Goal: Use online tool/utility: Use online tool/utility

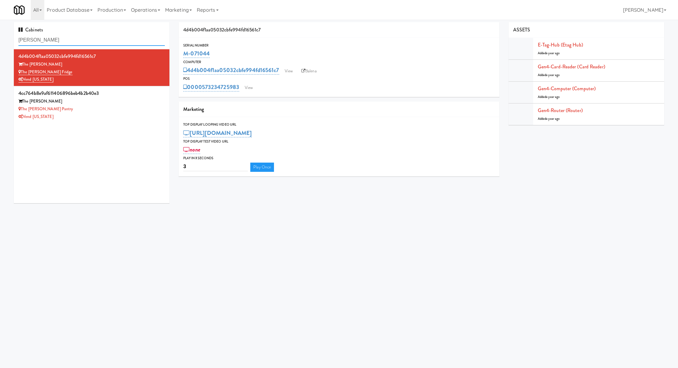
click at [50, 42] on input "Fitzgerald" at bounding box center [91, 39] width 146 height 11
paste input "The Jack - Pantry - Right"
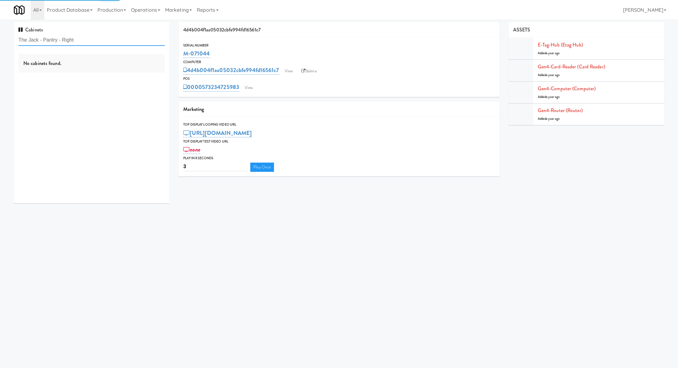
type input "The Jack - Pantry - Right"
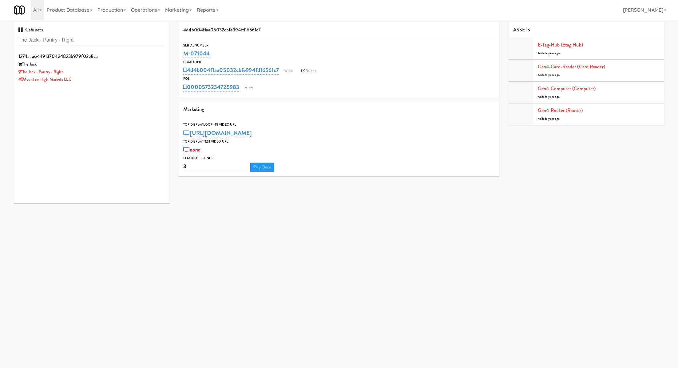
click at [142, 55] on div "1274aaa64491370424823b979f02e8ca" at bounding box center [91, 56] width 146 height 9
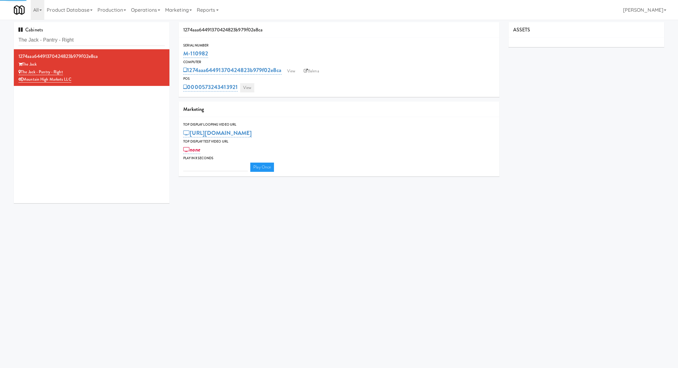
type input "3"
click at [250, 89] on link "View" at bounding box center [247, 87] width 14 height 9
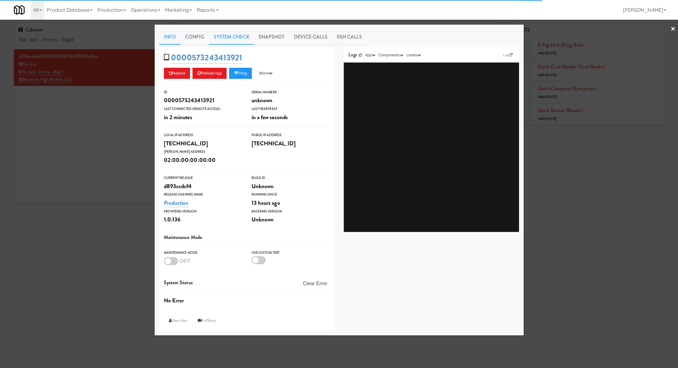
click at [234, 41] on link "System Check" at bounding box center [231, 36] width 45 height 15
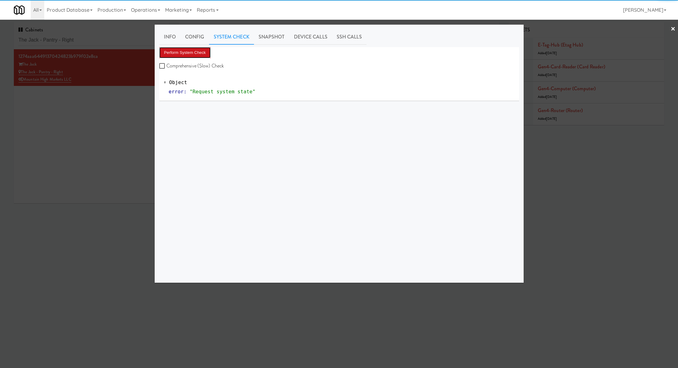
click at [208, 50] on button "Perform System Check" at bounding box center [185, 52] width 52 height 11
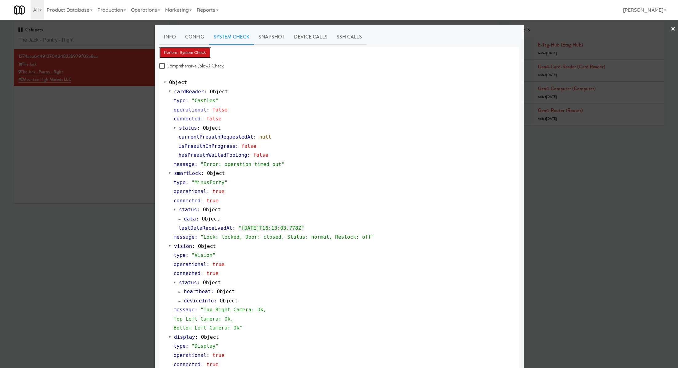
click at [200, 55] on button "Perform System Check" at bounding box center [185, 52] width 52 height 11
click at [115, 101] on div at bounding box center [339, 184] width 678 height 368
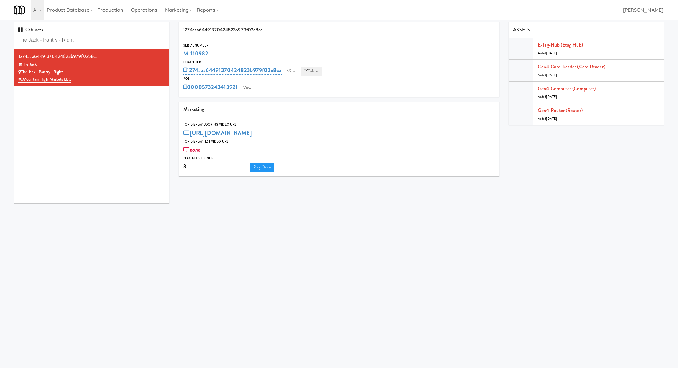
click at [315, 72] on link "Balena" at bounding box center [312, 70] width 22 height 9
click at [246, 89] on link "View" at bounding box center [247, 87] width 14 height 9
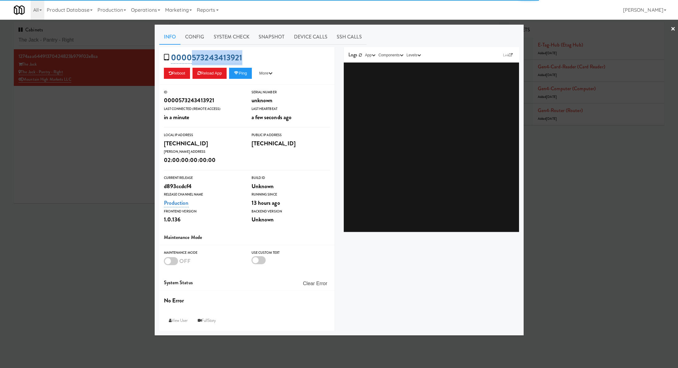
drag, startPoint x: 253, startPoint y: 58, endPoint x: 193, endPoint y: 60, distance: 59.4
click at [193, 60] on div "0000573243413921 Reboot Reload App Ping More Ping Server Restart Server Force R…" at bounding box center [246, 66] width 175 height 38
copy link "573243413921"
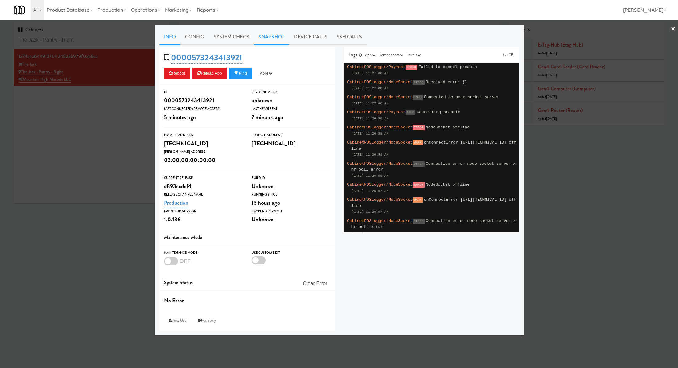
click at [275, 36] on link "Snapshot" at bounding box center [271, 36] width 35 height 15
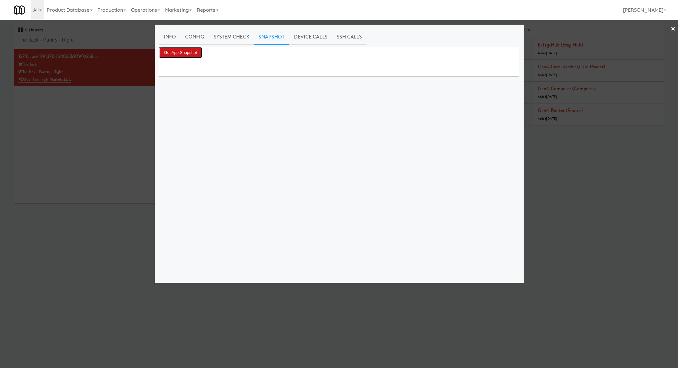
click at [195, 49] on button "Get App Snapshot" at bounding box center [180, 52] width 43 height 11
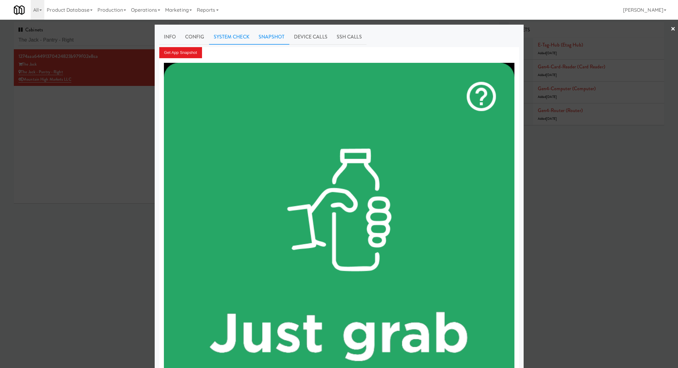
click at [220, 41] on link "System Check" at bounding box center [231, 36] width 45 height 15
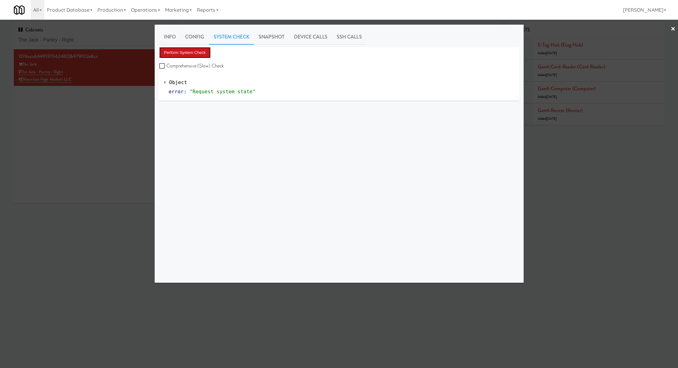
click at [198, 48] on button "Perform System Check" at bounding box center [185, 52] width 52 height 11
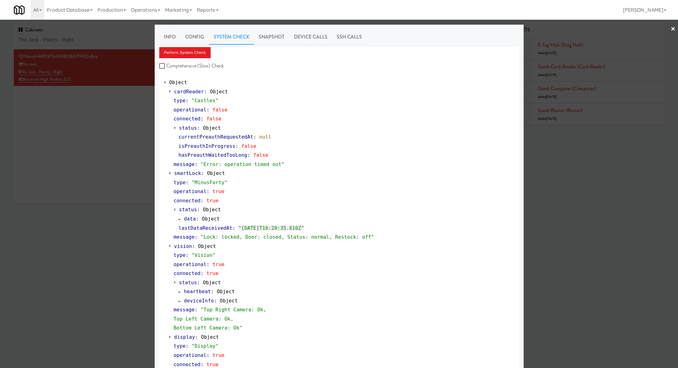
click at [105, 37] on div at bounding box center [339, 184] width 678 height 368
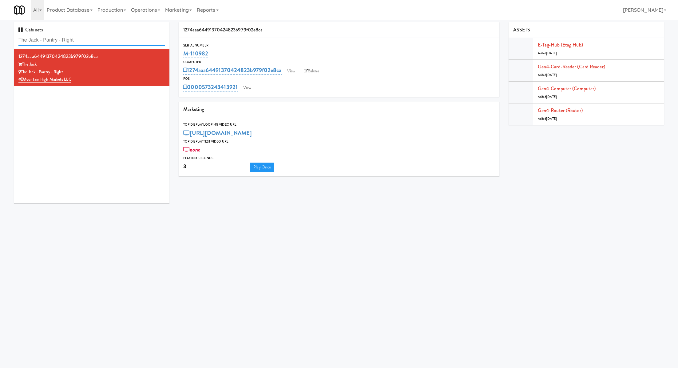
click at [105, 37] on input "The Jack - Pantry - Right" at bounding box center [91, 39] width 146 height 11
paste input "481 on Mathilda - Cooler"
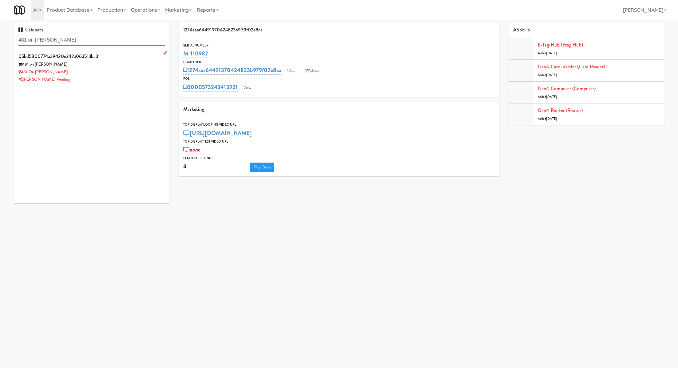
type input "481 on Mathilda - Cooler"
click at [125, 69] on div "481 on Mathilda - Cooler" at bounding box center [91, 72] width 146 height 8
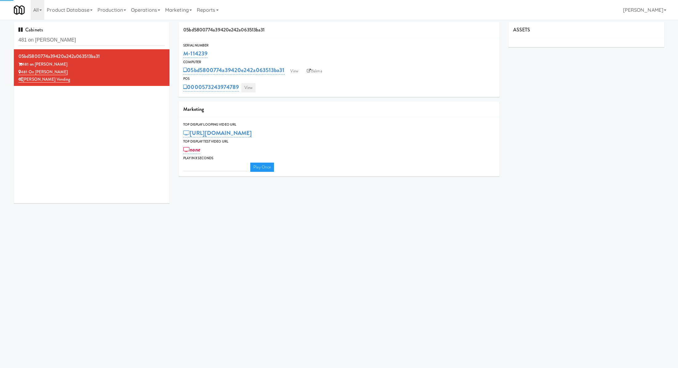
type input "3"
click at [252, 85] on link "View" at bounding box center [248, 87] width 14 height 9
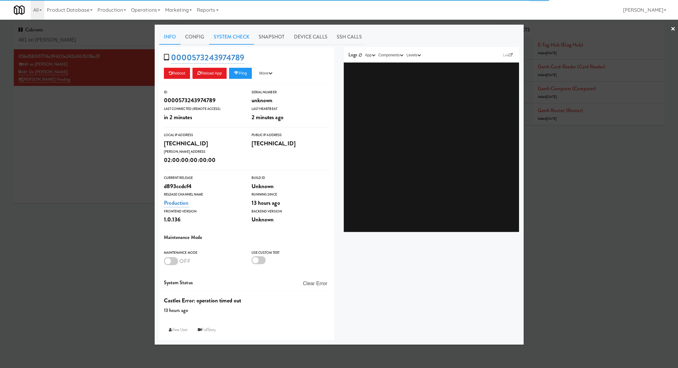
click at [235, 40] on link "System Check" at bounding box center [231, 36] width 45 height 15
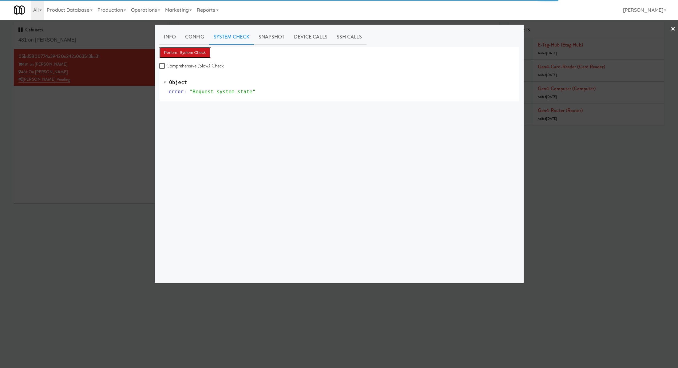
click at [201, 53] on button "Perform System Check" at bounding box center [185, 52] width 52 height 11
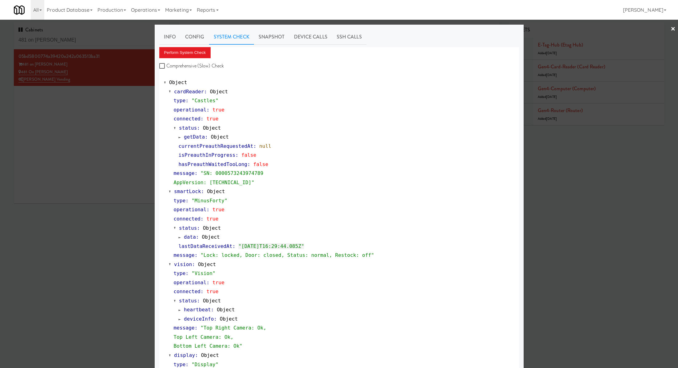
click at [105, 101] on div at bounding box center [339, 184] width 678 height 368
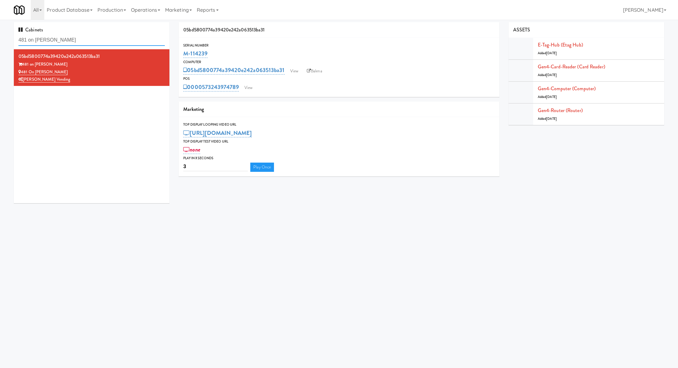
click at [113, 40] on input "481 on Mathilda - Cooler" at bounding box center [91, 39] width 146 height 11
paste input "FV - Cooler - Middle"
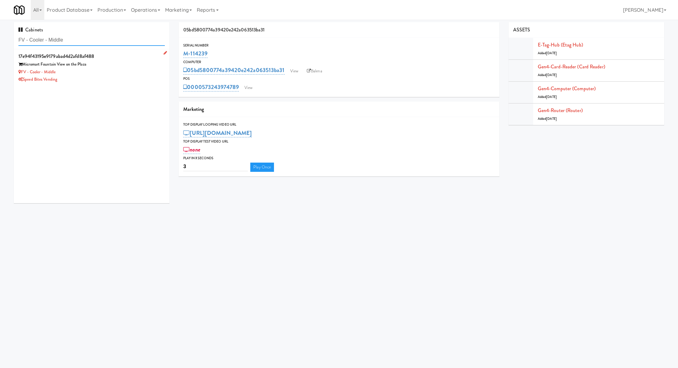
type input "FV - Cooler - Middle"
click at [115, 63] on div "Micromart Fountain View on the Plaza" at bounding box center [91, 65] width 146 height 8
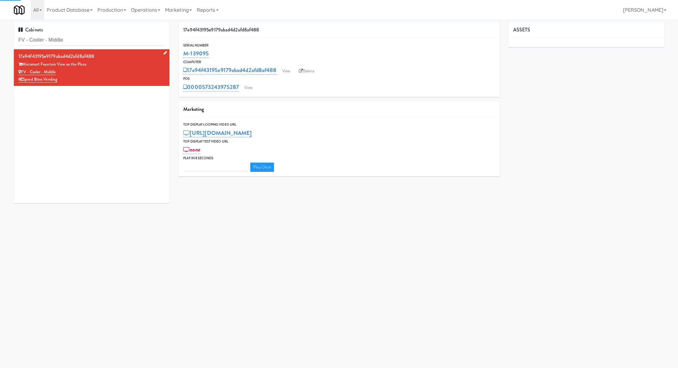
type input "3"
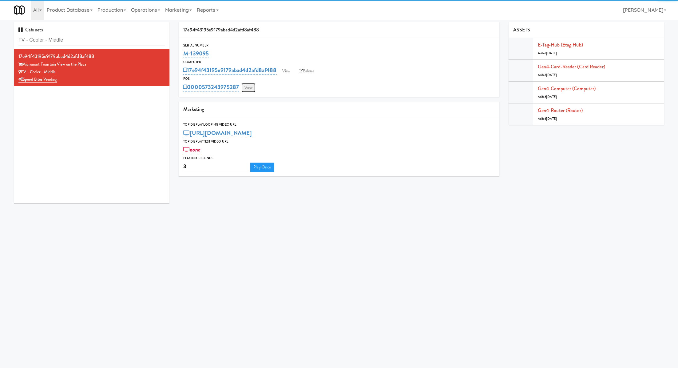
click at [245, 89] on link "View" at bounding box center [248, 87] width 14 height 9
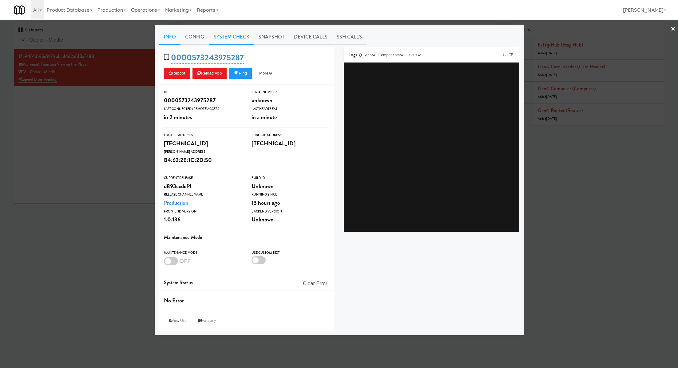
click at [222, 43] on link "System Check" at bounding box center [231, 36] width 45 height 15
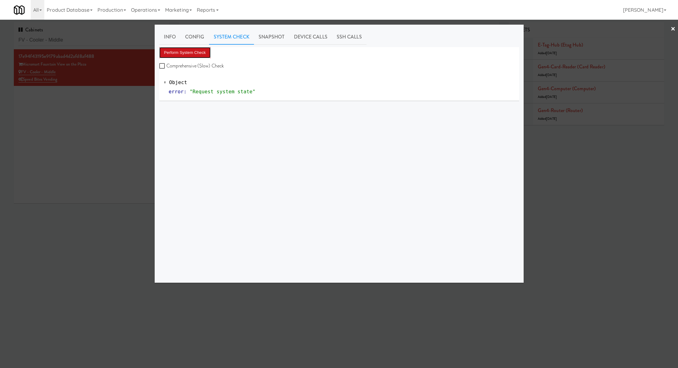
click at [207, 53] on button "Perform System Check" at bounding box center [185, 52] width 52 height 11
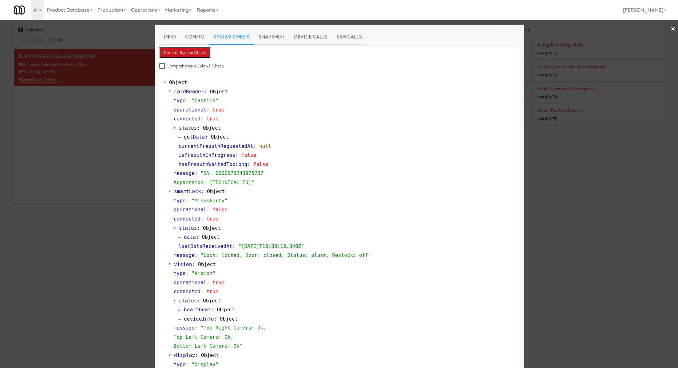
click at [198, 48] on button "Perform System Check" at bounding box center [185, 52] width 52 height 11
click at [102, 39] on div at bounding box center [339, 184] width 678 height 368
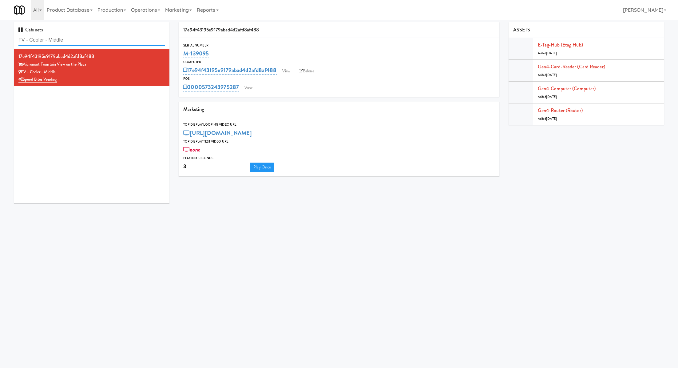
click at [102, 39] on input "FV - Cooler - Middle" at bounding box center [91, 39] width 146 height 11
paste input "Hospital - Cooler - Left"
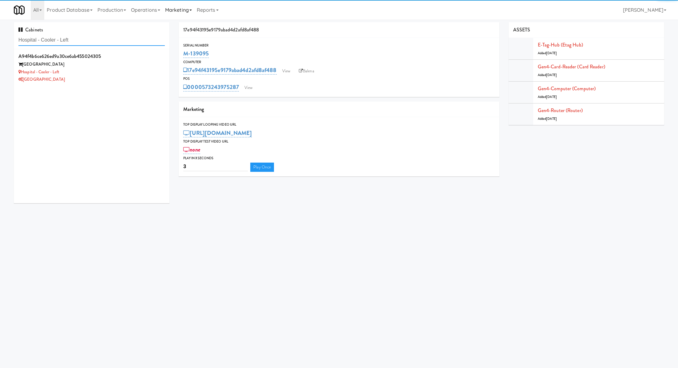
type input "Hospital - Cooler - Left"
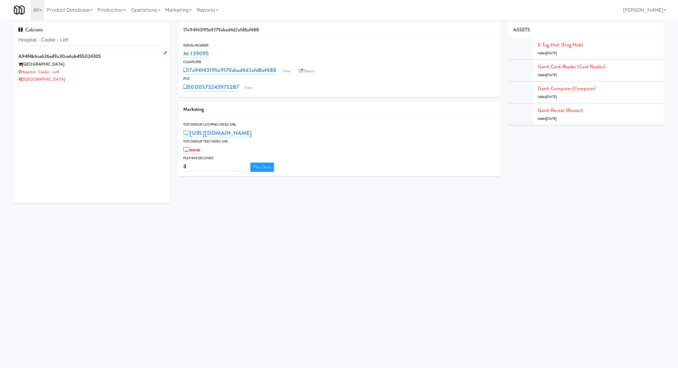
click at [101, 69] on div "Hospital - Cooler - Left" at bounding box center [91, 72] width 146 height 8
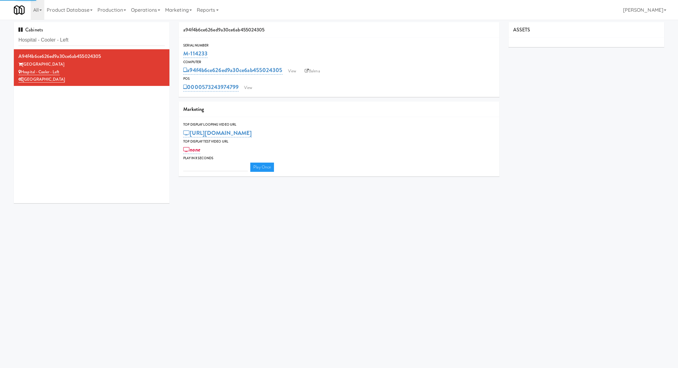
type input "3"
click at [253, 93] on div "Serial Number M-114233 Computer a94f4b6ce626ed9a30ce6ab455024305 View Balena PO…" at bounding box center [339, 67] width 321 height 59
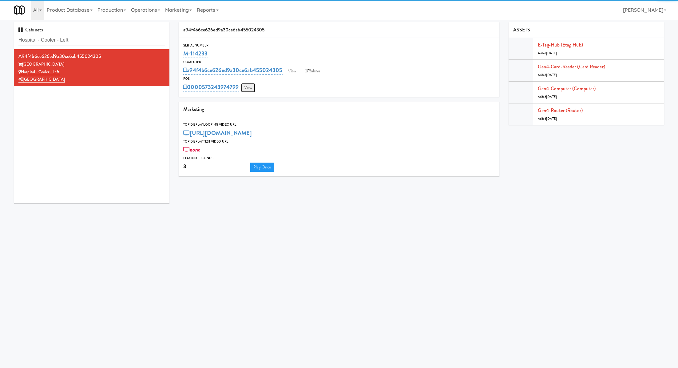
click at [250, 88] on link "View" at bounding box center [248, 87] width 14 height 9
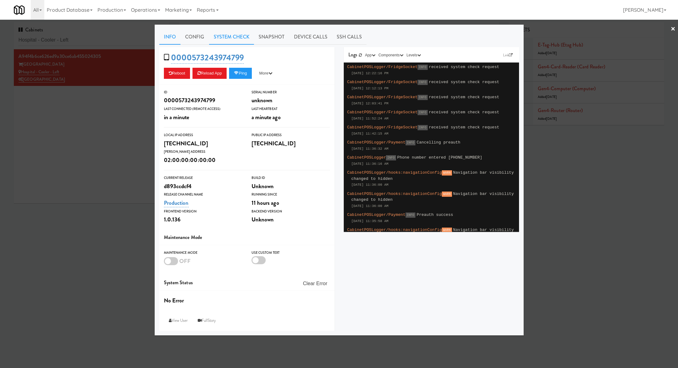
click at [239, 40] on link "System Check" at bounding box center [231, 36] width 45 height 15
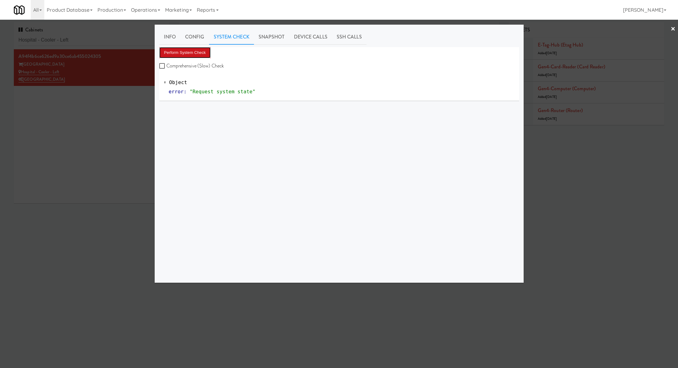
click at [205, 54] on button "Perform System Check" at bounding box center [185, 52] width 52 height 11
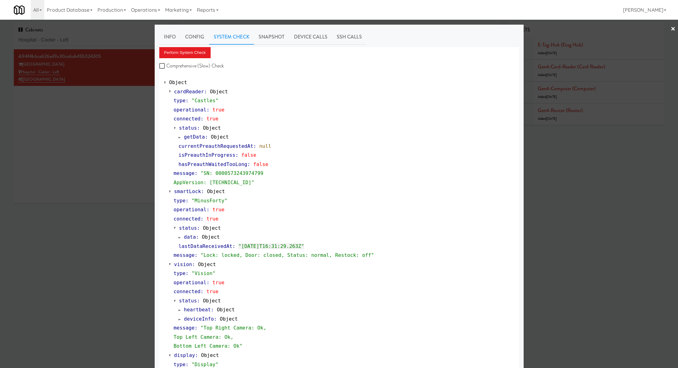
click at [103, 46] on div at bounding box center [339, 184] width 678 height 368
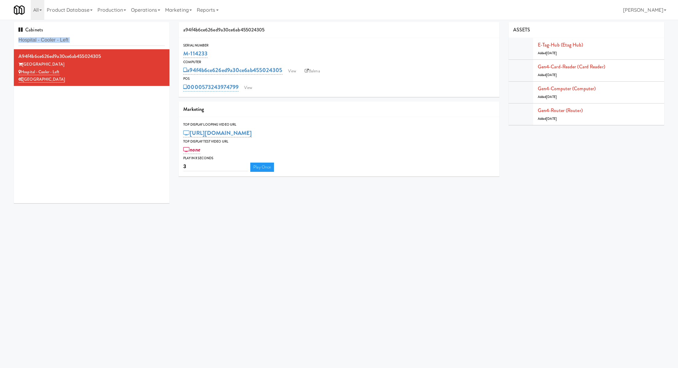
click at [103, 46] on div "Cabinets Hospital - Cooler - Left" at bounding box center [92, 35] width 156 height 27
click at [102, 40] on input "Hospital - Cooler - Left" at bounding box center [91, 39] width 146 height 11
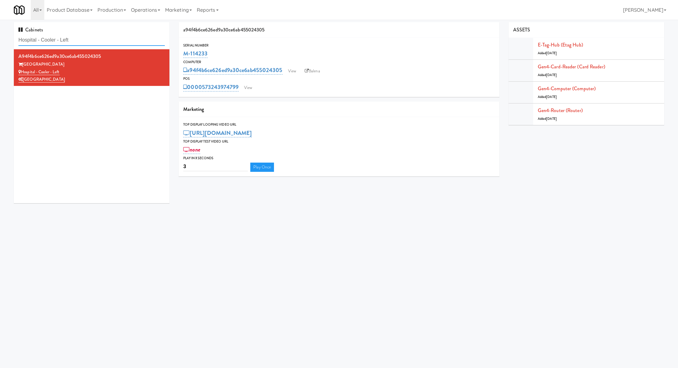
paste input "Velaris Co-Working Fridge - 4th Floo"
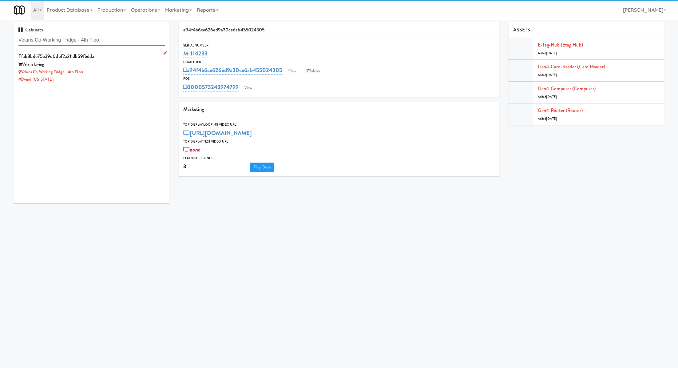
type input "Velaris Co-Working Fridge - 4th Floo"
click at [115, 62] on div "Velaris Living" at bounding box center [91, 65] width 146 height 8
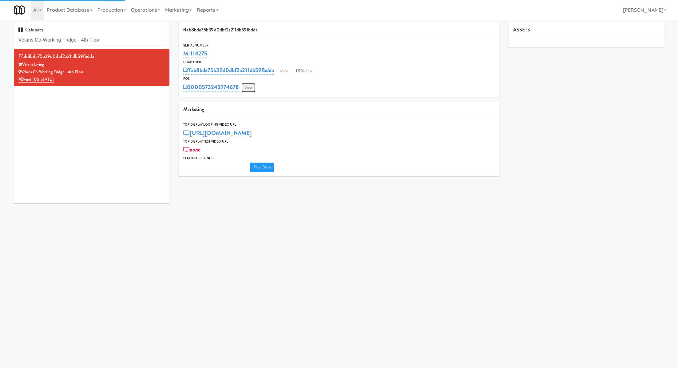
click at [250, 85] on link "View" at bounding box center [248, 87] width 14 height 9
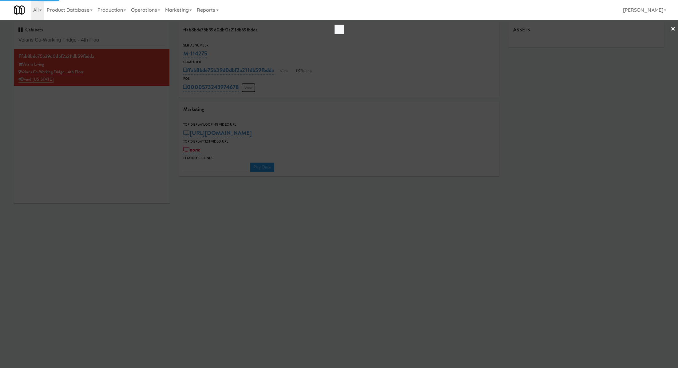
type input "3"
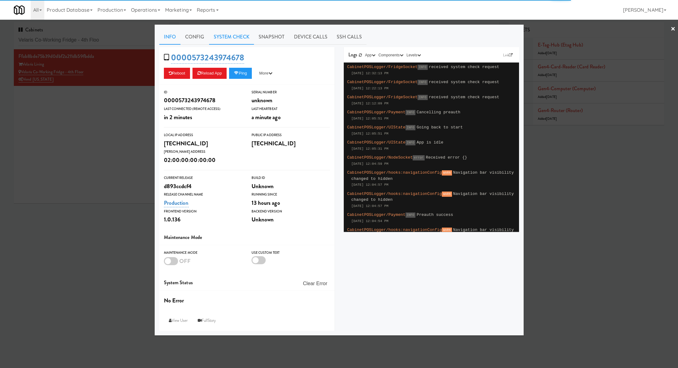
click at [223, 41] on link "System Check" at bounding box center [231, 36] width 45 height 15
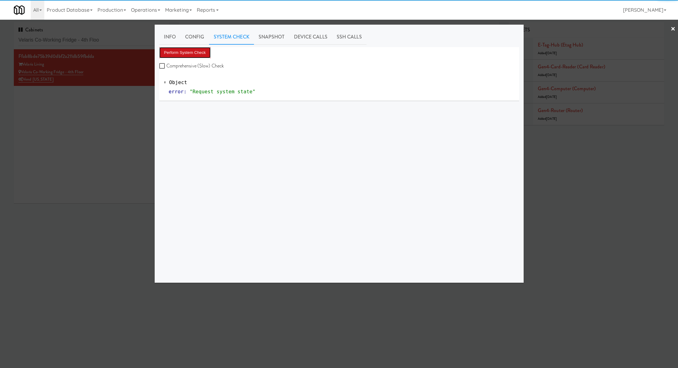
click at [192, 55] on button "Perform System Check" at bounding box center [185, 52] width 52 height 11
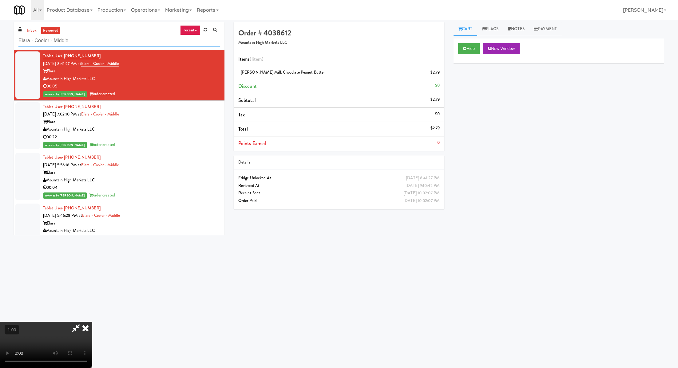
click at [66, 43] on input "Elara - Cooler - Middle" at bounding box center [118, 40] width 201 height 11
paste input "The Jack - Pantry - Right"
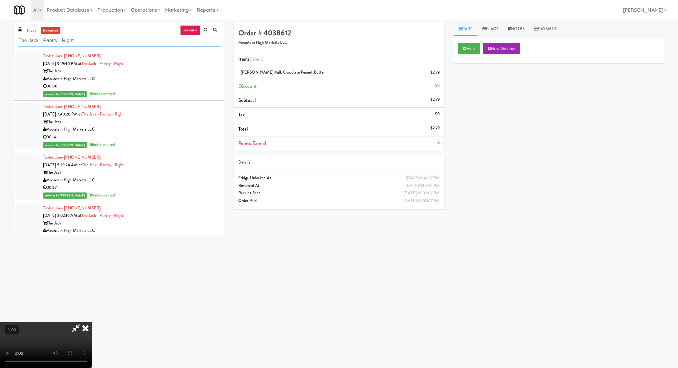
type input "The Jack - Pantry - Right"
click at [128, 75] on div "Mountain High Markets LLC" at bounding box center [131, 79] width 177 height 8
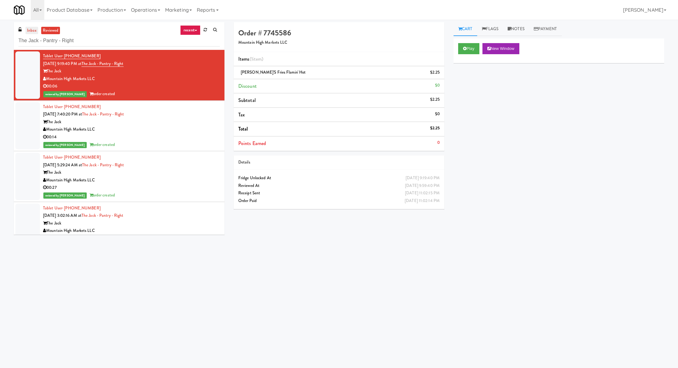
click at [30, 27] on link "inbox" at bounding box center [32, 31] width 13 height 8
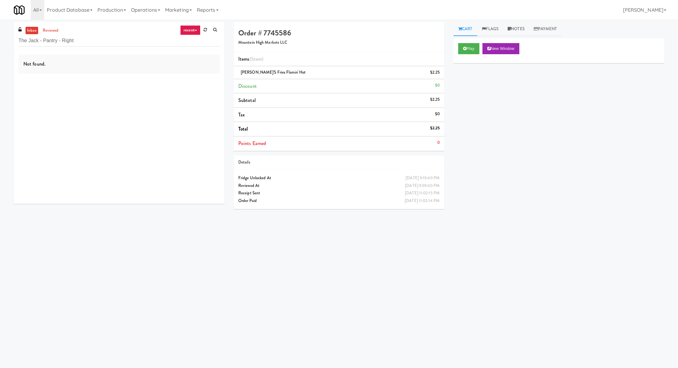
click at [30, 27] on link "inbox" at bounding box center [32, 31] width 13 height 8
click at [87, 40] on input "The Jack - Pantry - Right" at bounding box center [118, 40] width 201 height 11
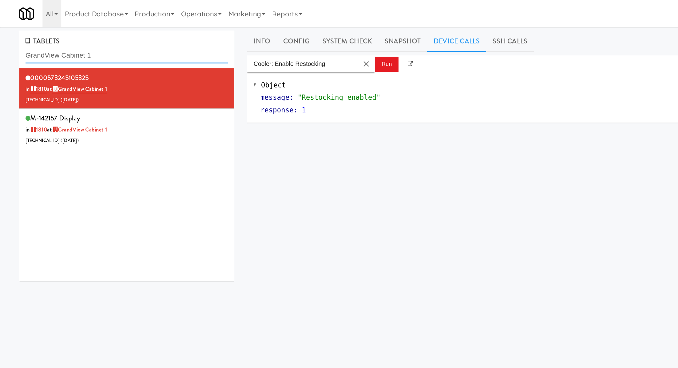
click at [43, 41] on input "GrandView Cabinet 1" at bounding box center [91, 39] width 146 height 11
paste input "FV - Cooler - Middle"
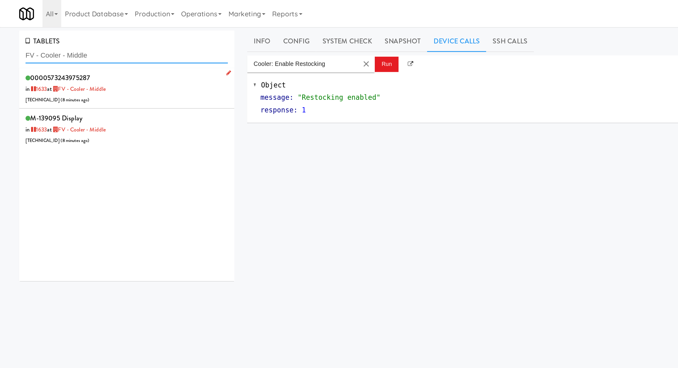
type input "FV - Cooler - Middle"
click at [134, 66] on div "0000573243975287 in [DATE] at FV - Cooler - Middle [TECHNICAL_ID] ( 8 minutes a…" at bounding box center [91, 64] width 146 height 24
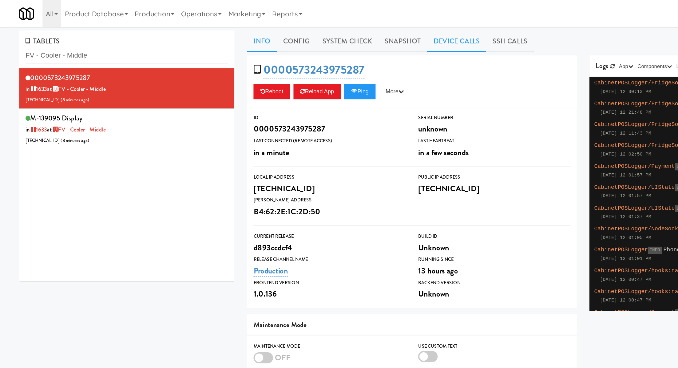
click at [327, 32] on link "Device Calls" at bounding box center [330, 29] width 43 height 15
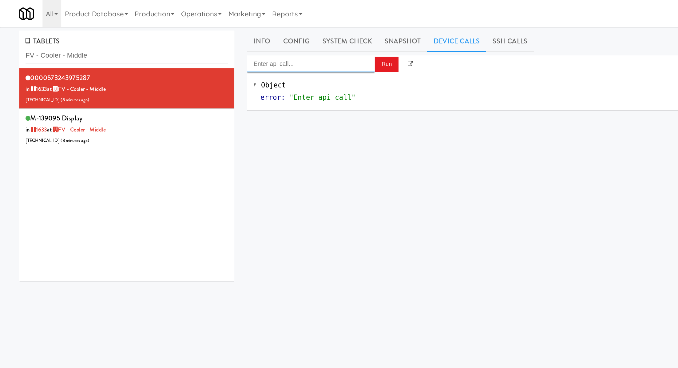
click at [254, 47] on input "Enter api call..." at bounding box center [225, 46] width 92 height 12
click at [257, 65] on div "[URL]" at bounding box center [224, 64] width 83 height 8
type input "Cooler: Enable Restocking"
click at [273, 47] on button "Run" at bounding box center [279, 46] width 17 height 11
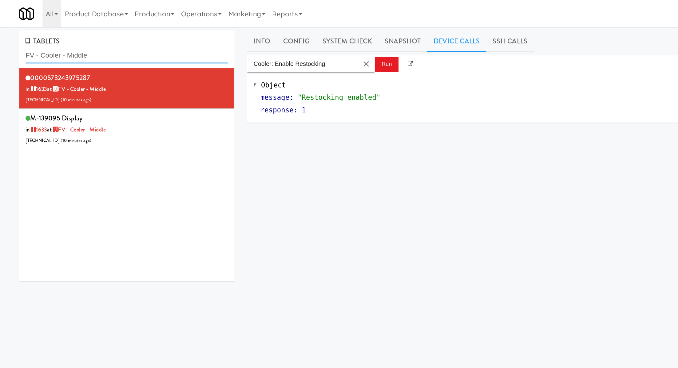
click at [67, 41] on input "FV - Cooler - Middle" at bounding box center [91, 39] width 146 height 11
paste input "Velaris Co-Working Fridge - 4th Floo"
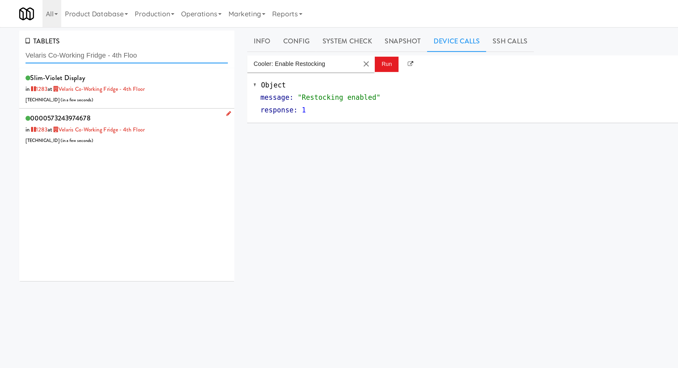
type input "Velaris Co-Working Fridge - 4th Floo"
click at [124, 84] on div "0000573243974678 in [DATE] at Velaris Co-Working Fridge - 4th Floor [TECHNICAL_…" at bounding box center [91, 93] width 146 height 24
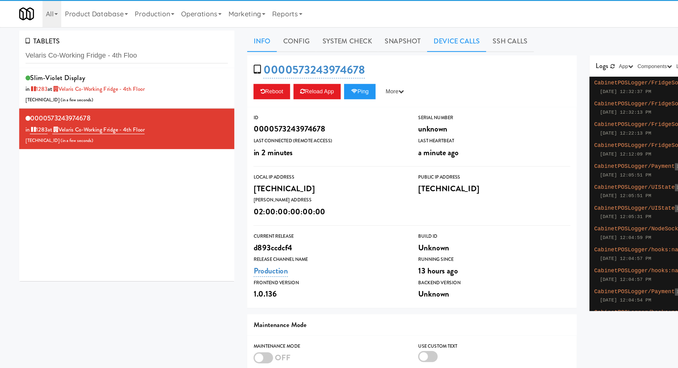
click at [316, 27] on link "Device Calls" at bounding box center [330, 29] width 43 height 15
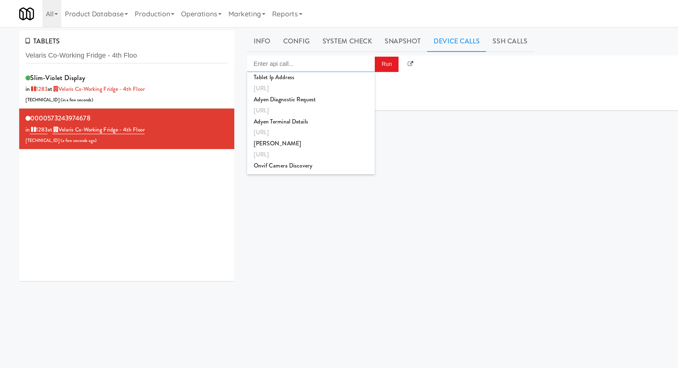
click at [242, 48] on input "Enter api call..." at bounding box center [225, 46] width 92 height 12
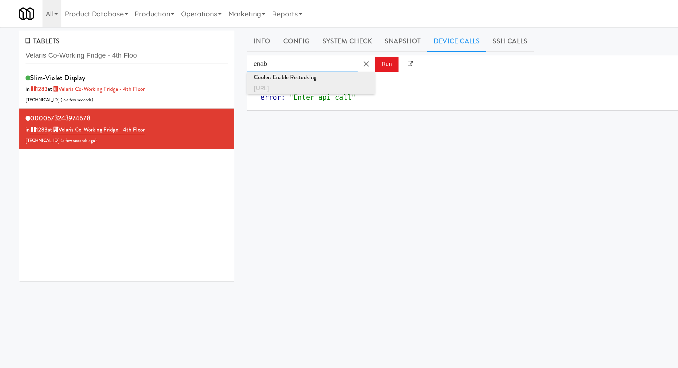
click at [244, 57] on div "Cooler: Enable Restocking" at bounding box center [224, 56] width 83 height 8
type input "Cooler: Enable Restocking"
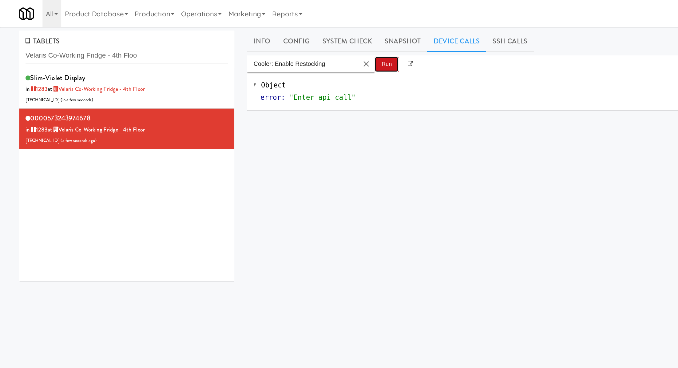
click at [278, 49] on button "Run" at bounding box center [279, 46] width 17 height 11
